Goal: Information Seeking & Learning: Learn about a topic

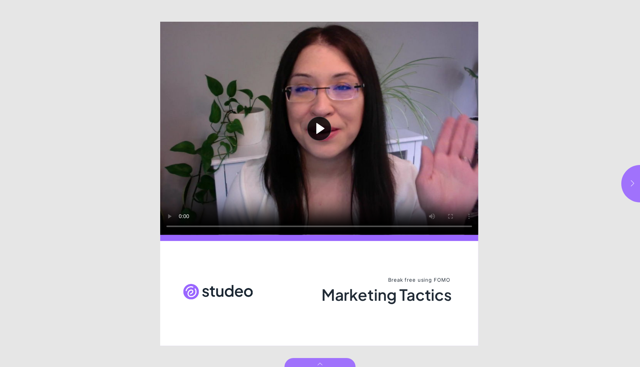
click at [633, 183] on icon "button" at bounding box center [632, 183] width 3 height 6
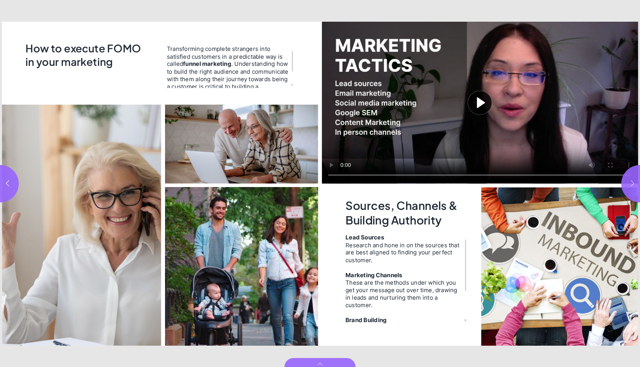
click at [633, 183] on icon "button" at bounding box center [632, 183] width 7 height 7
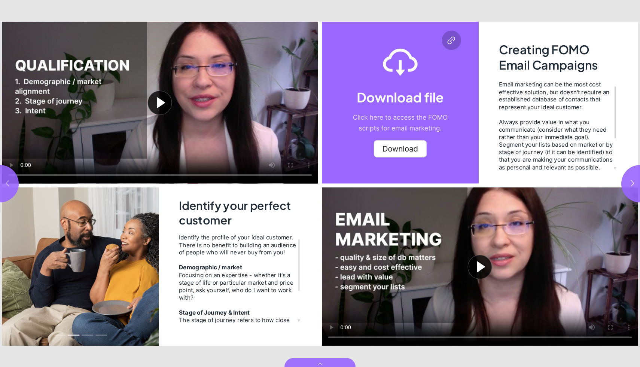
click at [6, 180] on icon "button" at bounding box center [7, 183] width 7 height 7
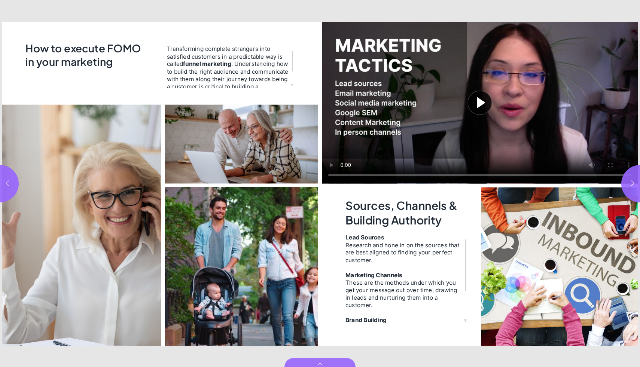
click at [8, 185] on icon "button" at bounding box center [7, 183] width 7 height 7
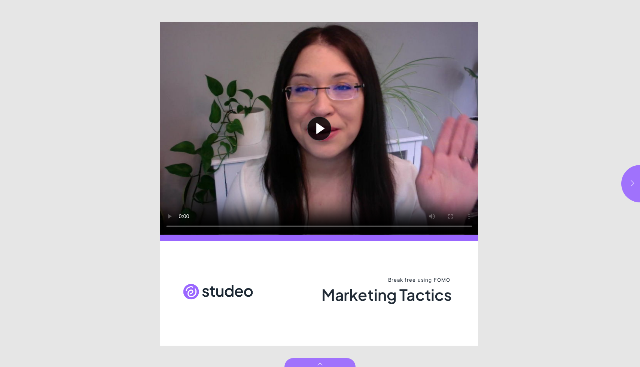
click at [633, 182] on icon "button" at bounding box center [632, 183] width 3 height 6
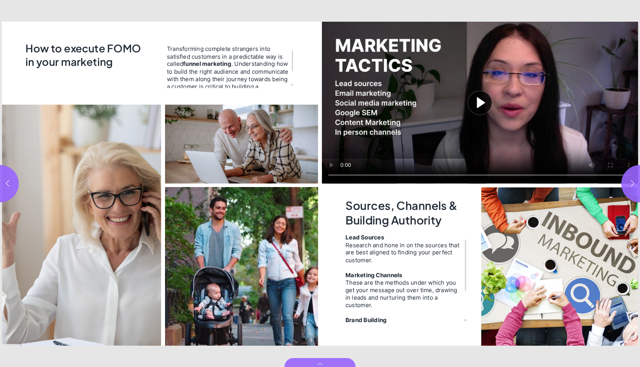
click at [479, 102] on button "Play video" at bounding box center [480, 103] width 316 height 162
click at [632, 183] on icon "button" at bounding box center [632, 183] width 7 height 7
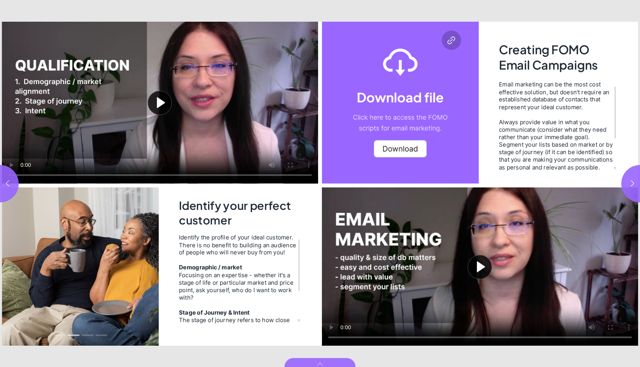
click at [479, 266] on button "Play video" at bounding box center [480, 266] width 316 height 158
click at [492, 274] on video "Video" at bounding box center [480, 266] width 316 height 158
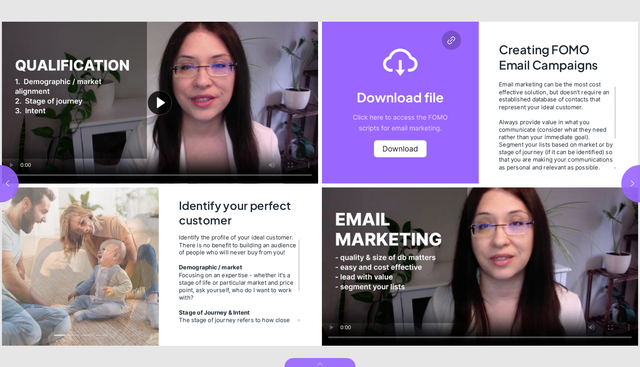
click at [485, 264] on video "Video" at bounding box center [480, 266] width 316 height 158
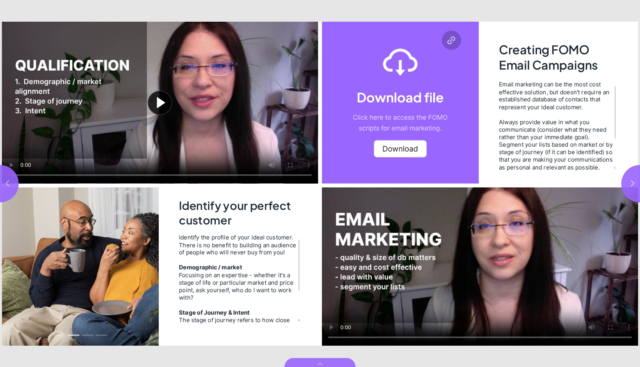
click at [487, 261] on video "Video" at bounding box center [480, 266] width 316 height 158
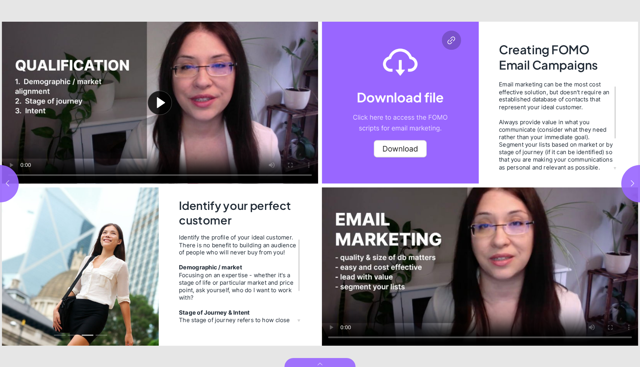
click at [476, 261] on video "Video" at bounding box center [480, 266] width 316 height 158
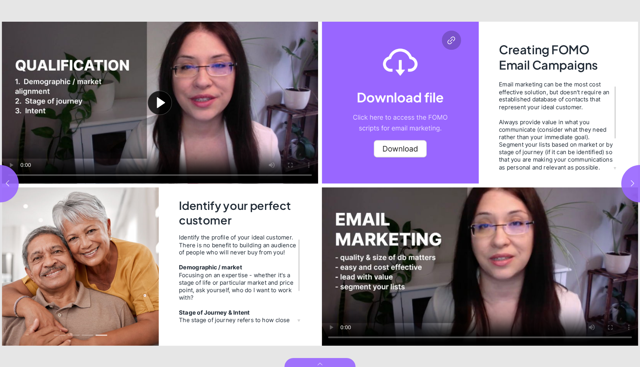
click at [479, 249] on video "Video" at bounding box center [480, 266] width 316 height 158
click at [500, 256] on video "Video" at bounding box center [480, 266] width 316 height 158
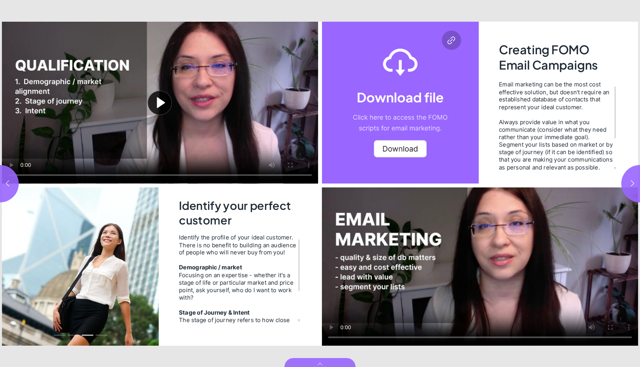
click at [484, 248] on video "Video" at bounding box center [480, 266] width 316 height 158
click at [478, 260] on video "Video" at bounding box center [480, 266] width 316 height 158
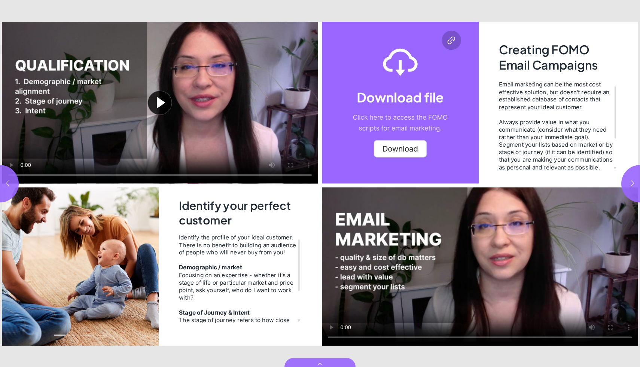
click at [481, 256] on video "Video" at bounding box center [480, 266] width 316 height 158
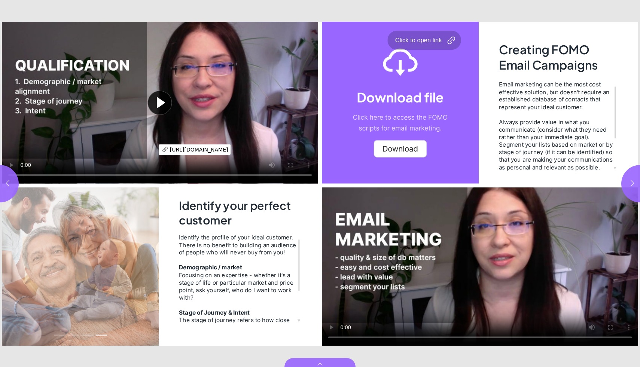
click at [416, 148] on div "Page 5" at bounding box center [400, 103] width 157 height 162
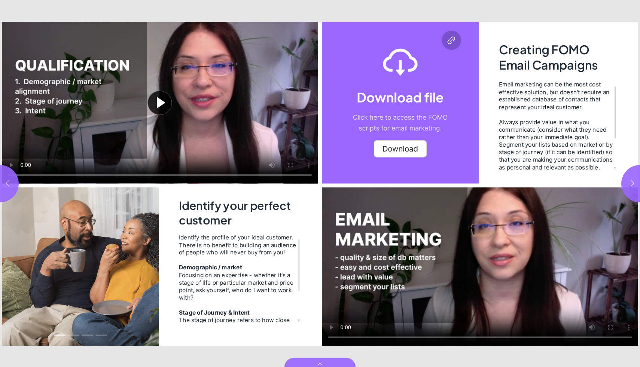
click at [6, 183] on icon "button" at bounding box center [7, 183] width 7 height 7
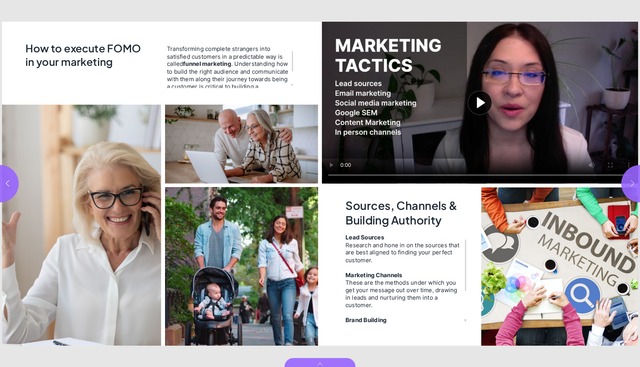
click at [633, 184] on icon "button" at bounding box center [632, 183] width 7 height 7
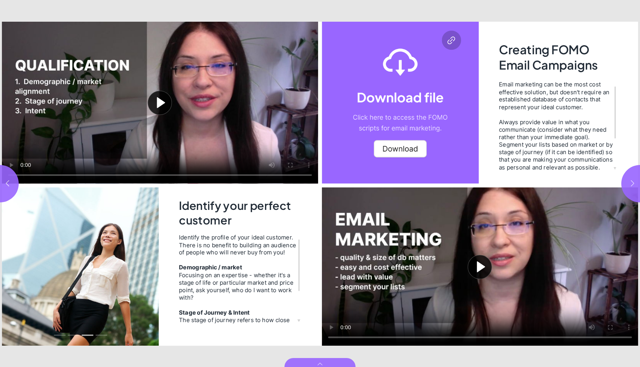
click at [631, 184] on icon "button" at bounding box center [632, 183] width 7 height 7
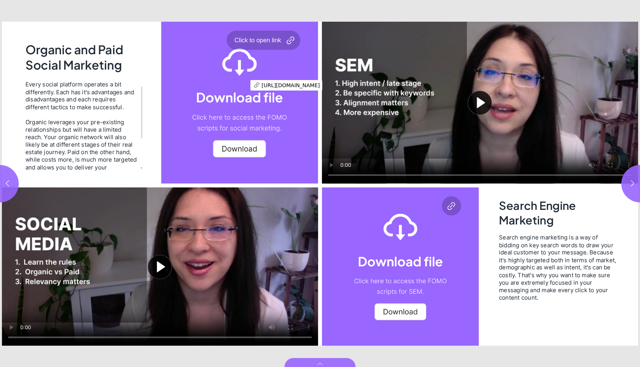
click at [239, 84] on div "Page 6" at bounding box center [239, 103] width 157 height 162
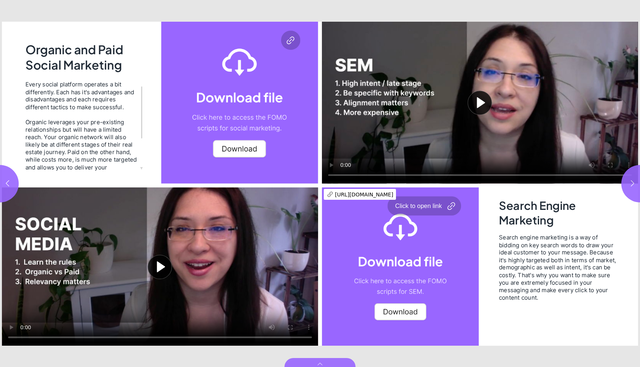
click at [411, 313] on div "Page 7" at bounding box center [400, 266] width 157 height 158
click at [630, 183] on icon "button" at bounding box center [632, 183] width 7 height 7
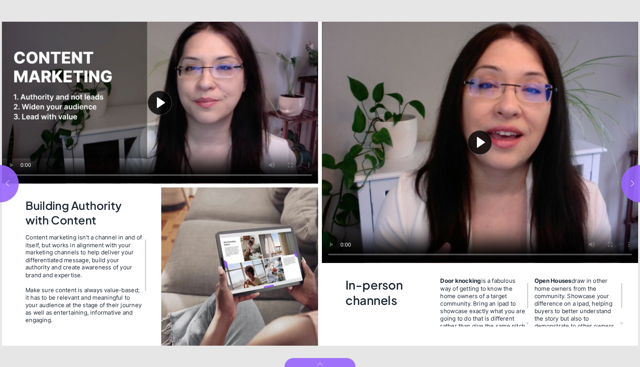
click at [8, 183] on icon "button" at bounding box center [7, 183] width 7 height 7
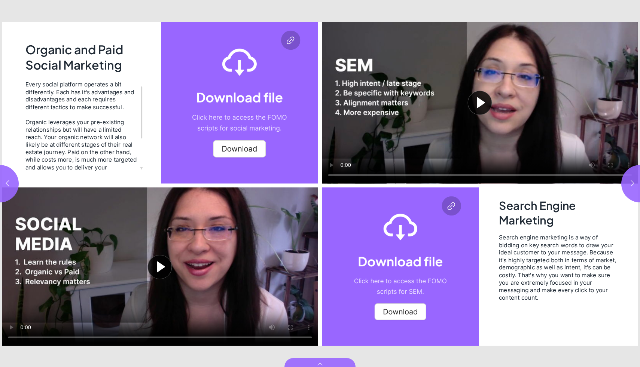
click at [160, 263] on button "Play video" at bounding box center [160, 266] width 316 height 158
click at [179, 256] on video "Video" at bounding box center [160, 266] width 316 height 158
click at [635, 182] on icon "button" at bounding box center [632, 183] width 7 height 7
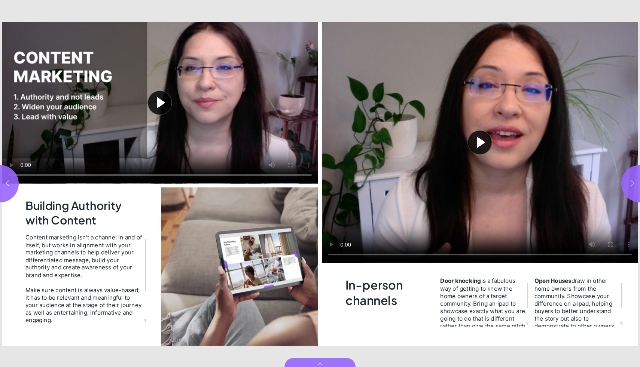
click at [634, 182] on icon "button" at bounding box center [632, 183] width 7 height 7
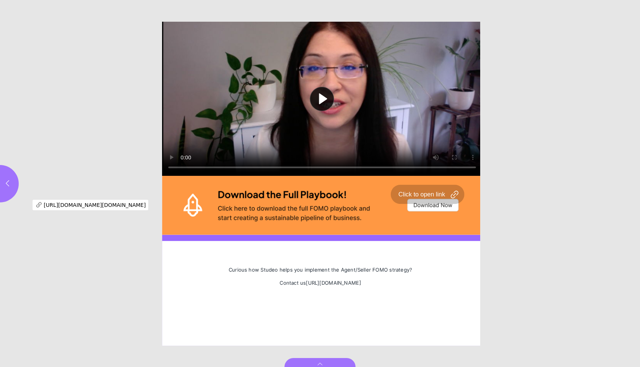
click at [423, 204] on div "Page 10" at bounding box center [322, 205] width 320 height 59
click at [415, 190] on div "Page 10" at bounding box center [322, 205] width 320 height 59
click at [11, 182] on icon "button" at bounding box center [7, 183] width 7 height 7
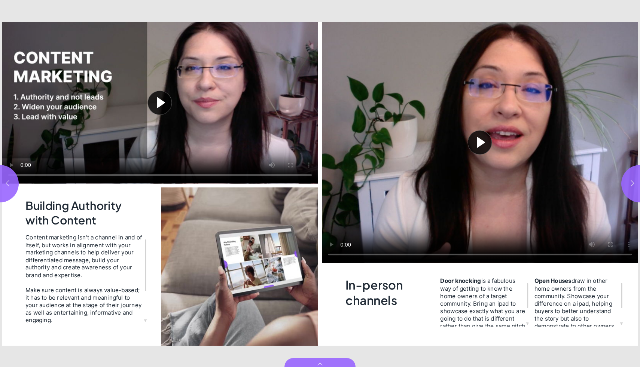
click at [7, 185] on icon "button" at bounding box center [7, 183] width 7 height 7
type input "***"
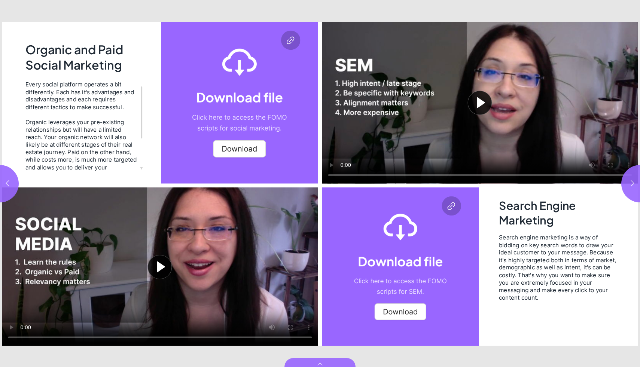
click at [156, 265] on button "Play video" at bounding box center [160, 266] width 316 height 158
click at [169, 269] on video "Video" at bounding box center [160, 266] width 316 height 158
click at [176, 266] on video "Video" at bounding box center [160, 266] width 316 height 158
click at [236, 148] on div "Page 6" at bounding box center [239, 103] width 157 height 162
click at [405, 311] on div "Page 7" at bounding box center [400, 266] width 157 height 158
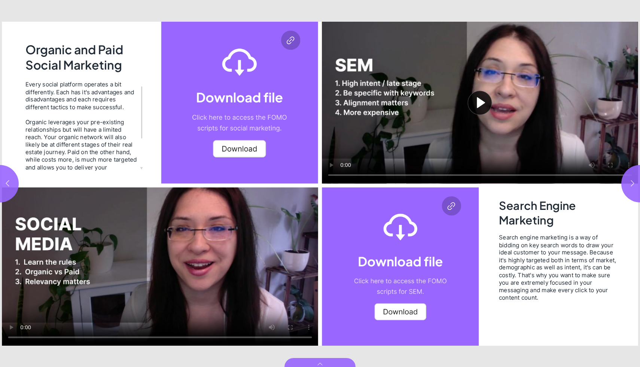
click at [167, 261] on video "Video" at bounding box center [160, 266] width 316 height 158
click at [478, 101] on button "Play video" at bounding box center [480, 103] width 316 height 162
click at [455, 106] on video "Video" at bounding box center [480, 103] width 316 height 162
click at [495, 113] on video "Video" at bounding box center [480, 103] width 316 height 162
click at [630, 183] on icon "button" at bounding box center [632, 183] width 7 height 7
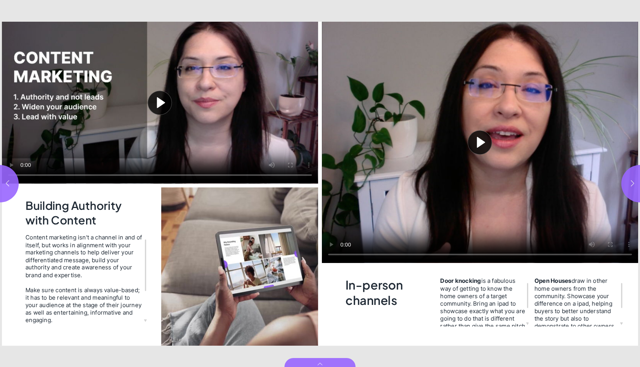
click at [479, 143] on button "Play video" at bounding box center [480, 142] width 316 height 241
click at [633, 185] on icon "button" at bounding box center [632, 183] width 7 height 7
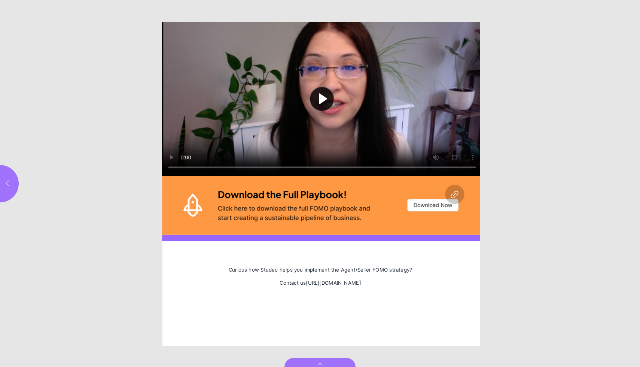
click at [7, 183] on icon "button" at bounding box center [7, 183] width 7 height 7
type input "***"
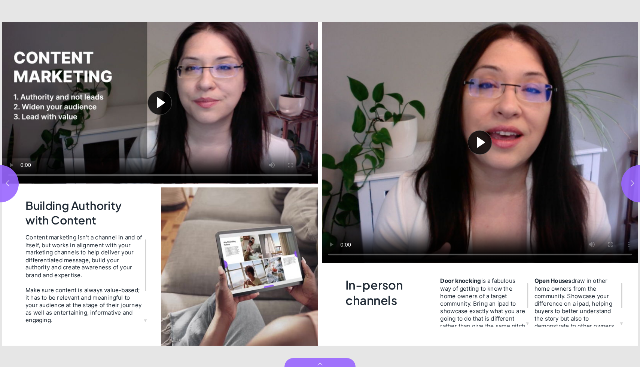
click at [161, 102] on button "Play video" at bounding box center [160, 103] width 316 height 162
click at [169, 90] on video "Video" at bounding box center [160, 103] width 316 height 162
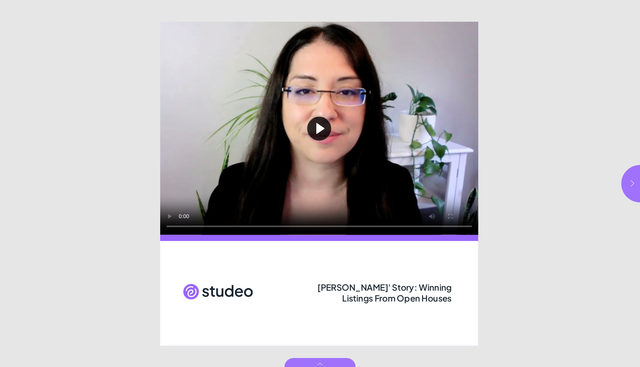
click at [631, 182] on icon "button" at bounding box center [632, 183] width 7 height 7
type input "***"
